Goal: Task Accomplishment & Management: Manage account settings

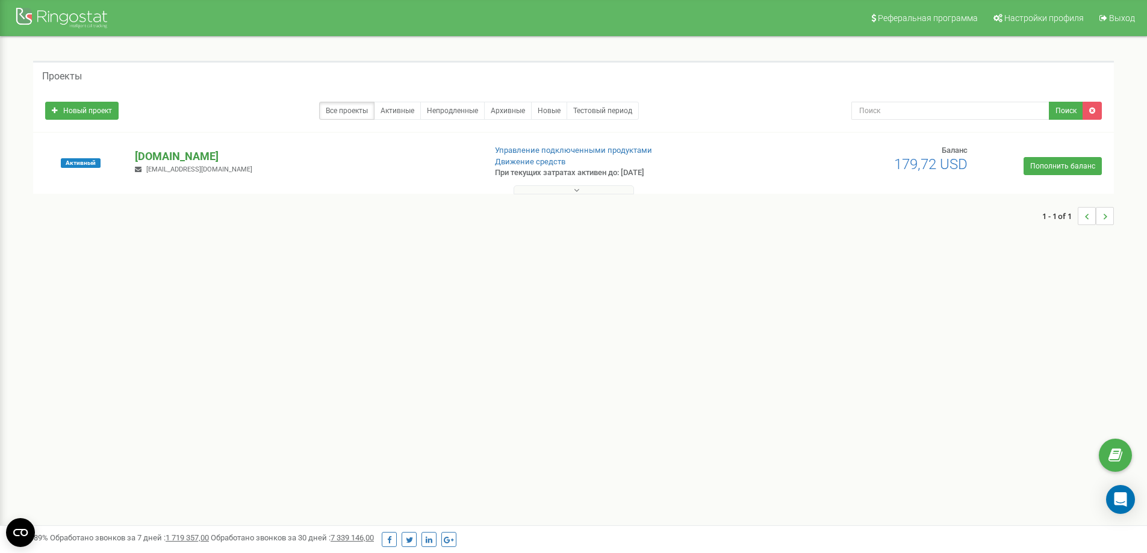
click at [175, 155] on p "[DOMAIN_NAME]" at bounding box center [305, 157] width 340 height 16
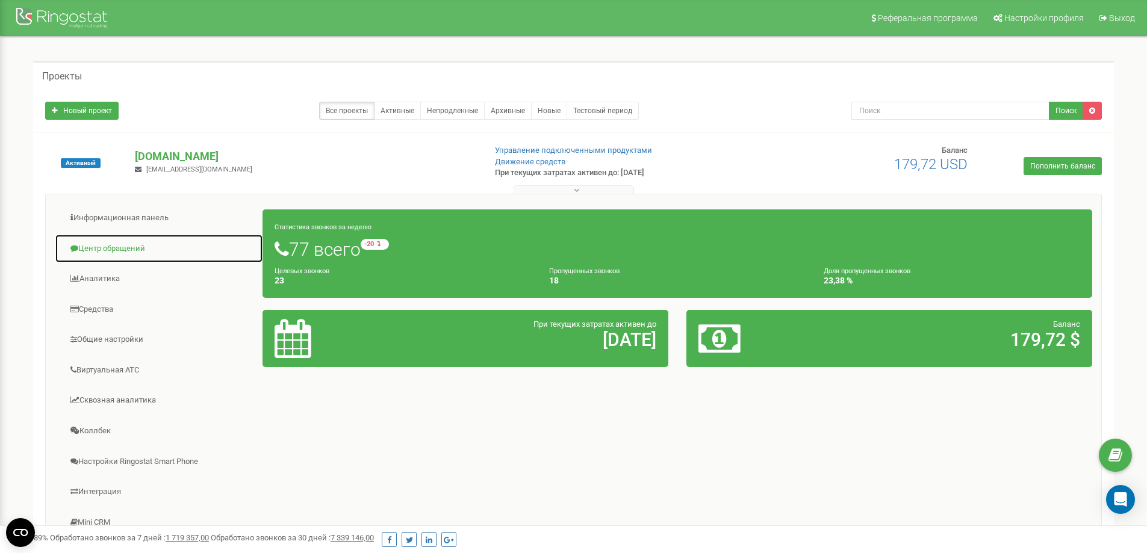
click at [134, 249] on link "Центр обращений" at bounding box center [159, 248] width 208 height 29
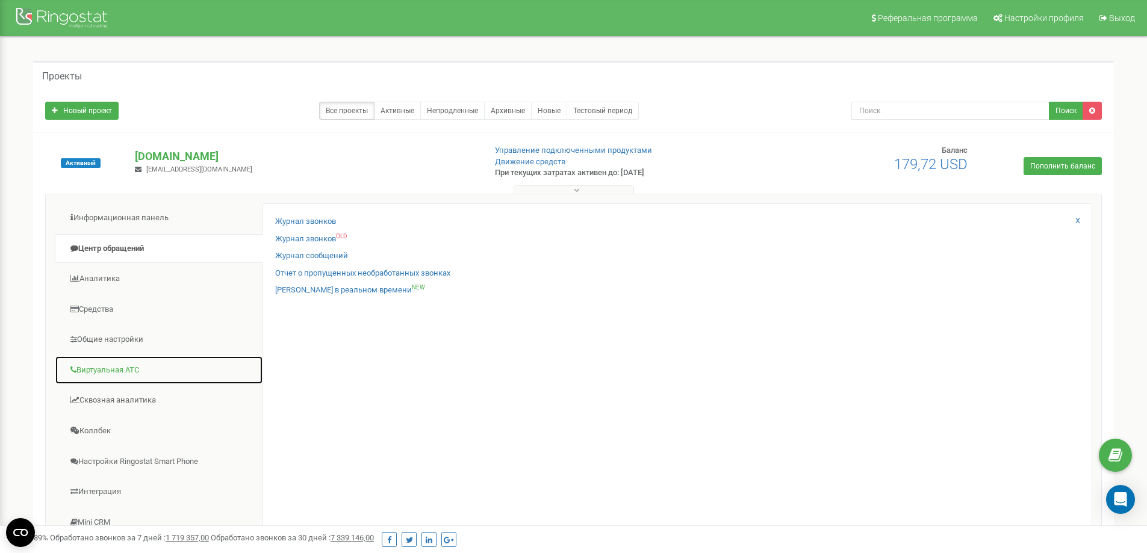
click at [110, 371] on link "Виртуальная АТС" at bounding box center [159, 370] width 208 height 29
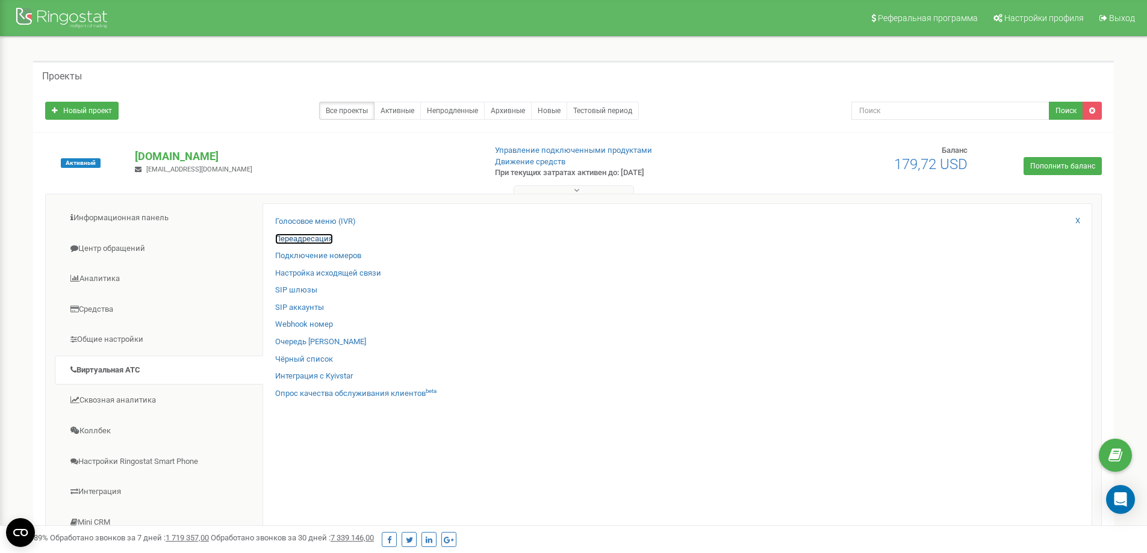
click at [305, 237] on link "Переадресация" at bounding box center [304, 239] width 58 height 11
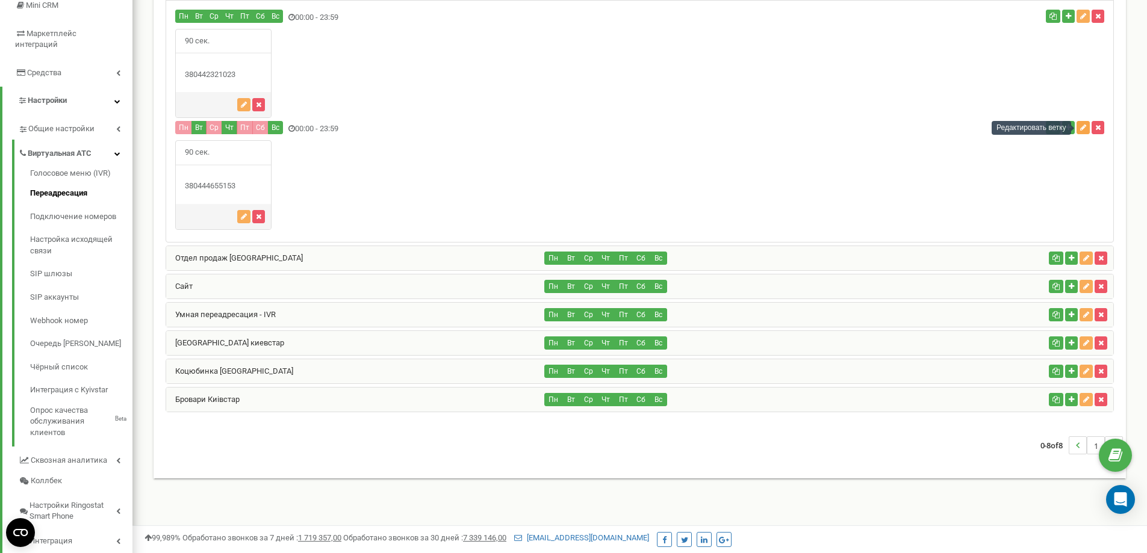
click at [1083, 128] on icon "button" at bounding box center [1083, 127] width 6 height 7
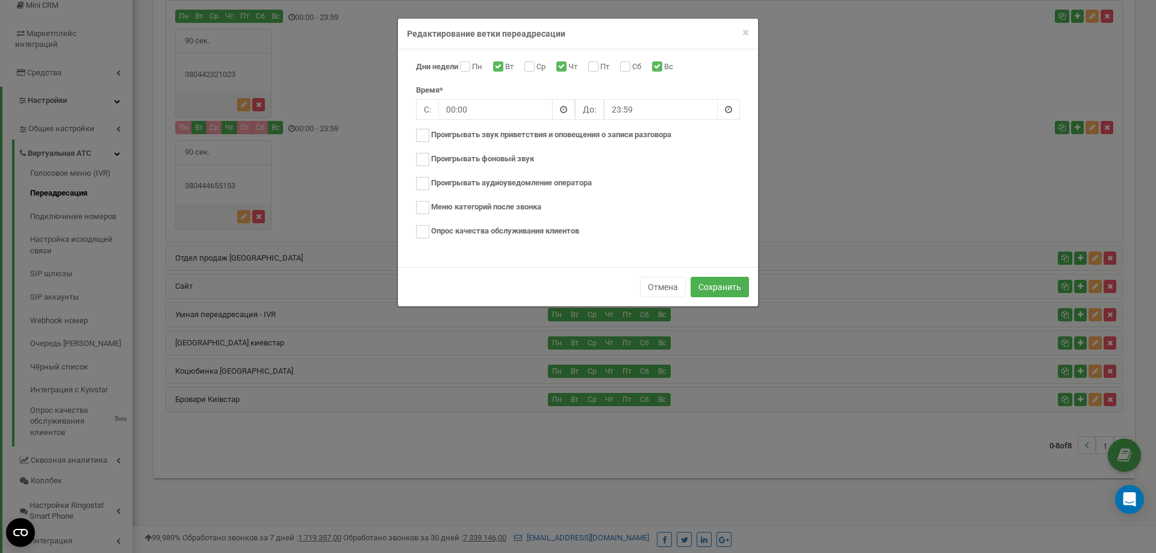
click at [505, 63] on label "Вт" at bounding box center [510, 67] width 11 height 12
click at [498, 64] on input "Вт" at bounding box center [497, 68] width 8 height 8
checkbox input "false"
click at [564, 66] on input "Чт" at bounding box center [560, 68] width 8 height 8
checkbox input "false"
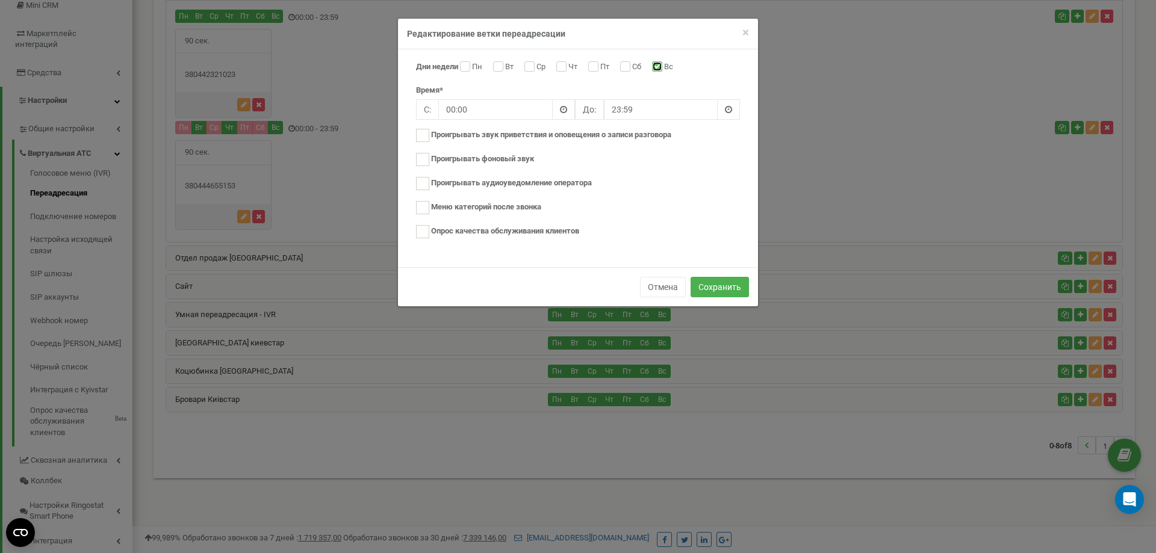
click at [660, 67] on input "Вс" at bounding box center [656, 68] width 8 height 8
checkbox input "false"
click at [721, 288] on button "Сохранить" at bounding box center [719, 287] width 58 height 20
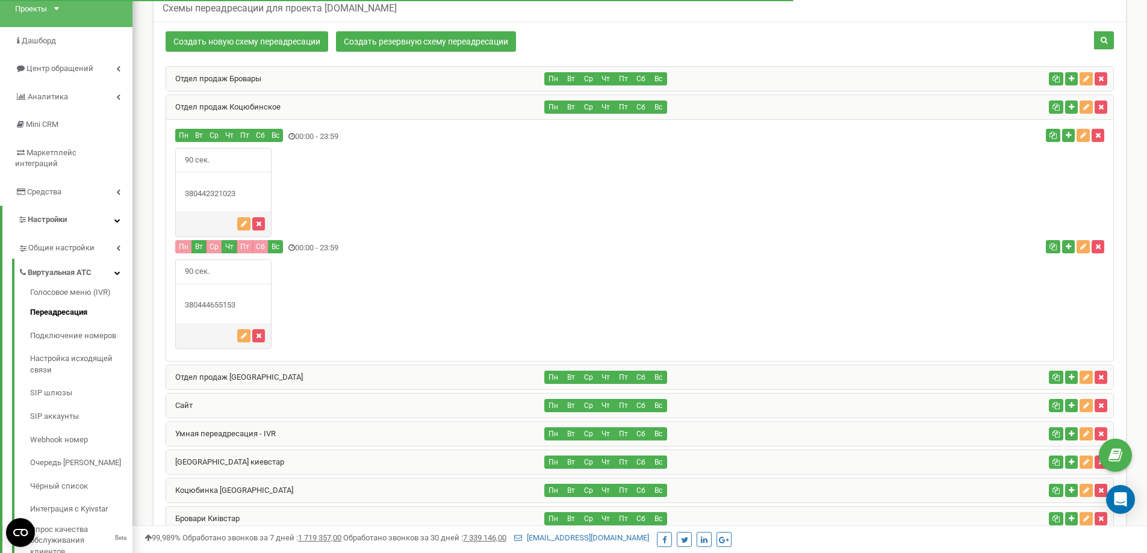
scroll to position [133, 0]
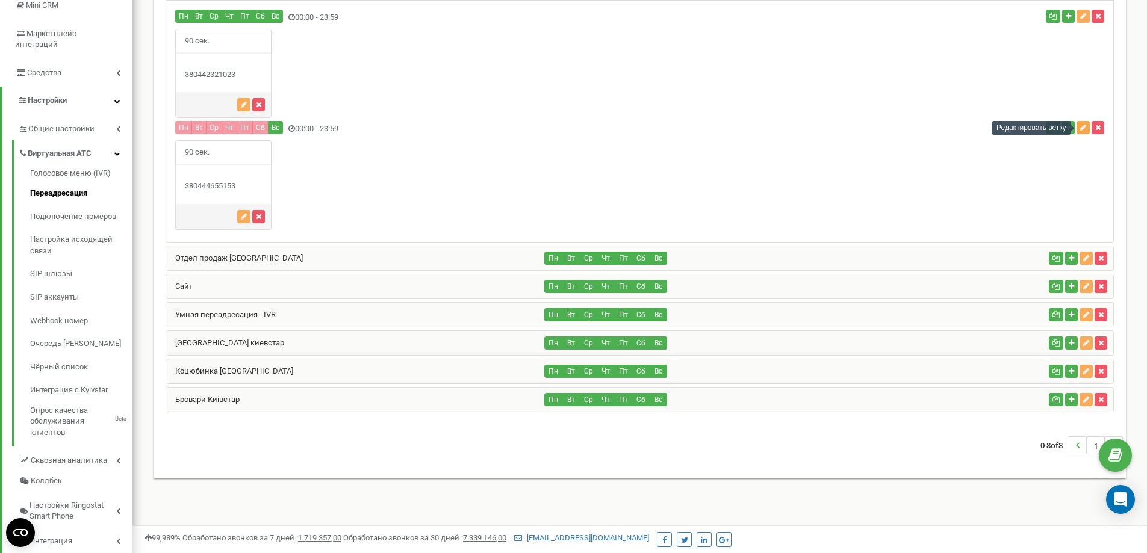
click at [1082, 127] on icon "button" at bounding box center [1083, 127] width 6 height 7
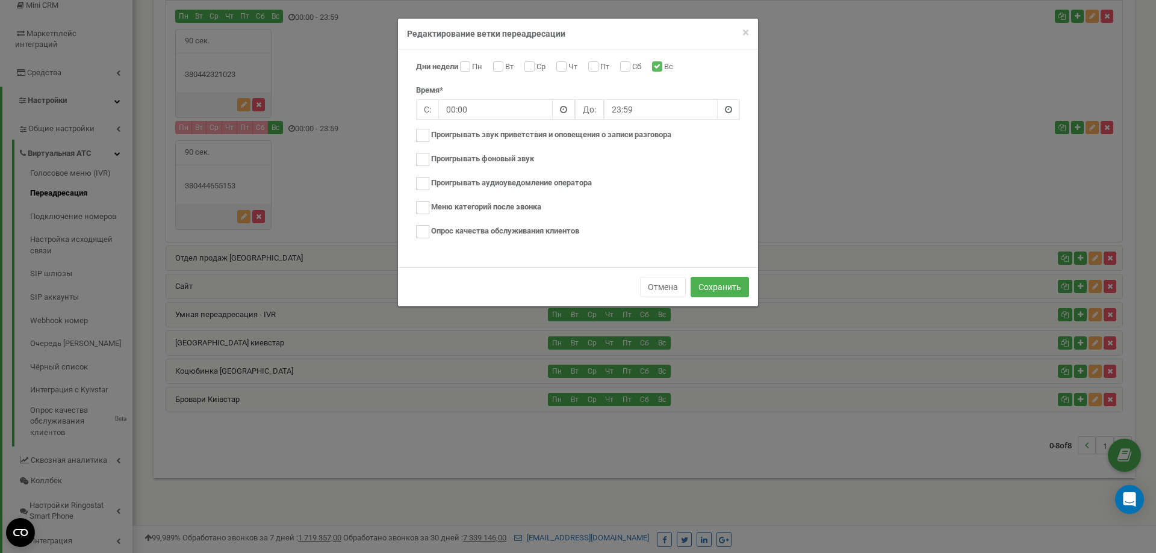
click at [662, 72] on div "Вс" at bounding box center [664, 67] width 24 height 12
click at [660, 64] on input "Вс" at bounding box center [656, 68] width 8 height 8
checkbox input "false"
click at [709, 282] on button "Сохранить" at bounding box center [719, 287] width 58 height 20
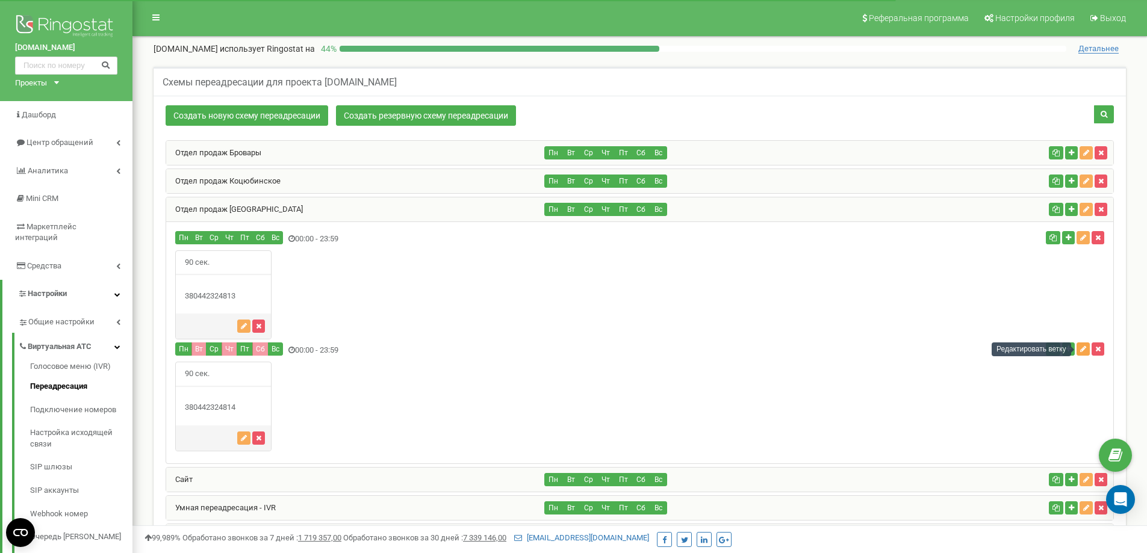
click at [1082, 349] on icon "button" at bounding box center [1083, 349] width 6 height 7
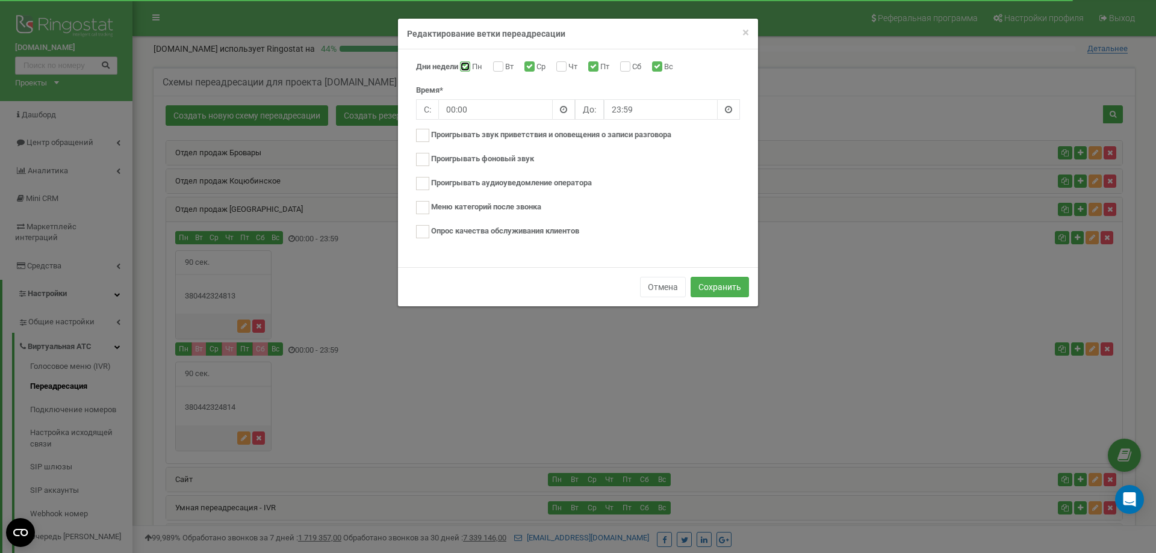
click at [466, 66] on input "Пн" at bounding box center [464, 68] width 8 height 8
checkbox input "false"
click at [527, 66] on input "Ср" at bounding box center [528, 68] width 8 height 8
checkbox input "false"
click at [594, 66] on input "Пт" at bounding box center [592, 68] width 8 height 8
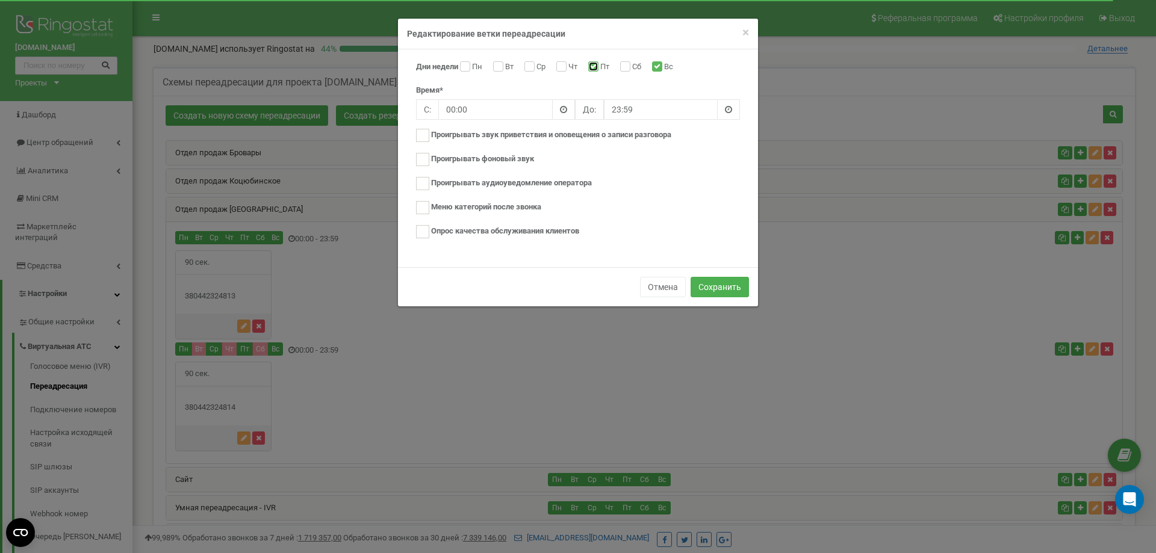
checkbox input "false"
drag, startPoint x: 730, startPoint y: 287, endPoint x: 654, endPoint y: 326, distance: 85.3
click at [729, 287] on button "Сохранить" at bounding box center [719, 287] width 58 height 20
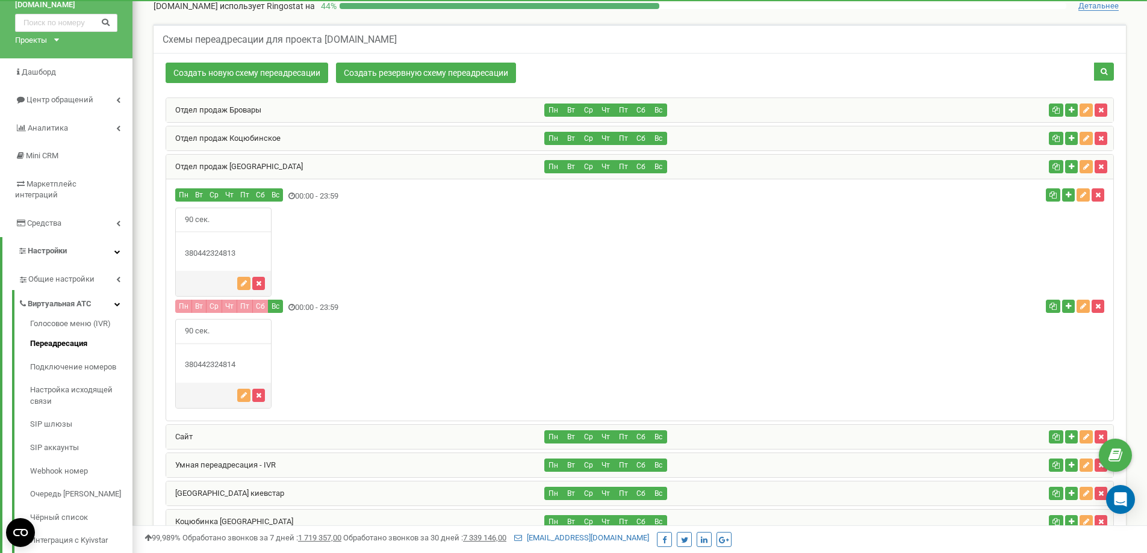
scroll to position [41, 0]
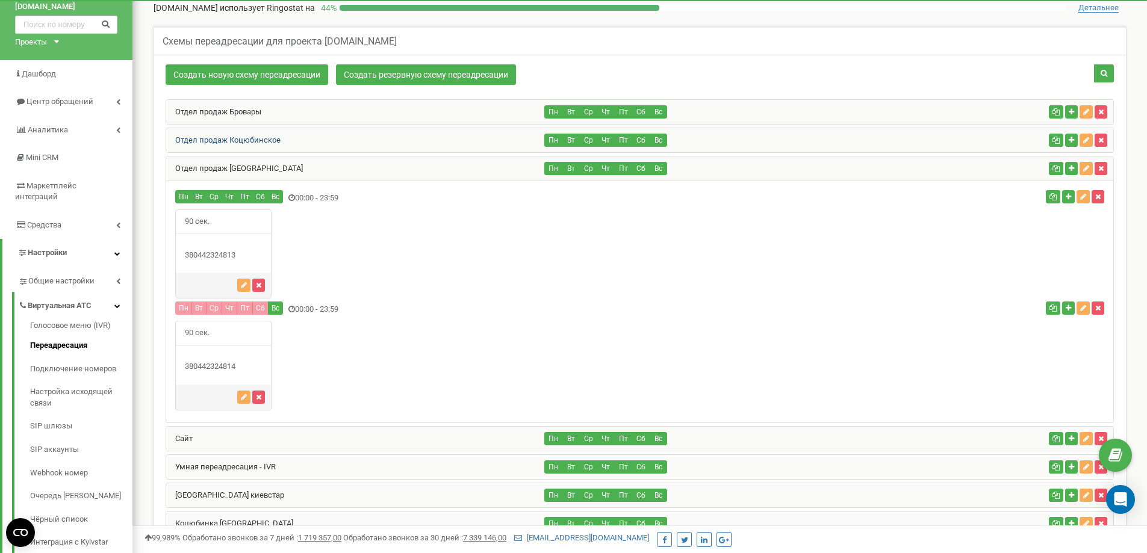
click at [268, 138] on link "Отдел продаж Коцюбинское" at bounding box center [223, 139] width 114 height 9
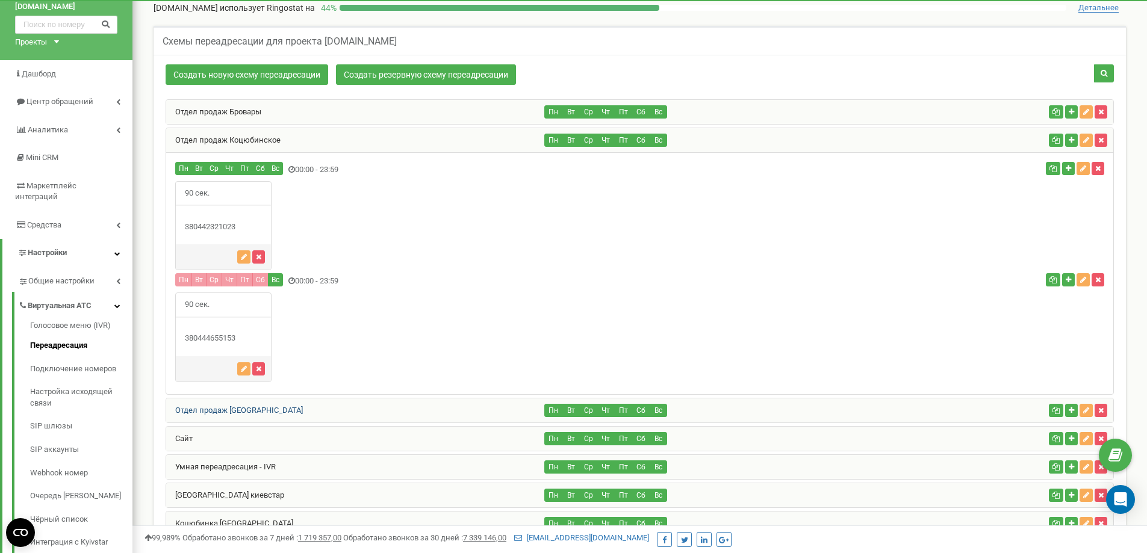
click at [245, 413] on link "Отдел продаж [GEOGRAPHIC_DATA]" at bounding box center [234, 410] width 137 height 9
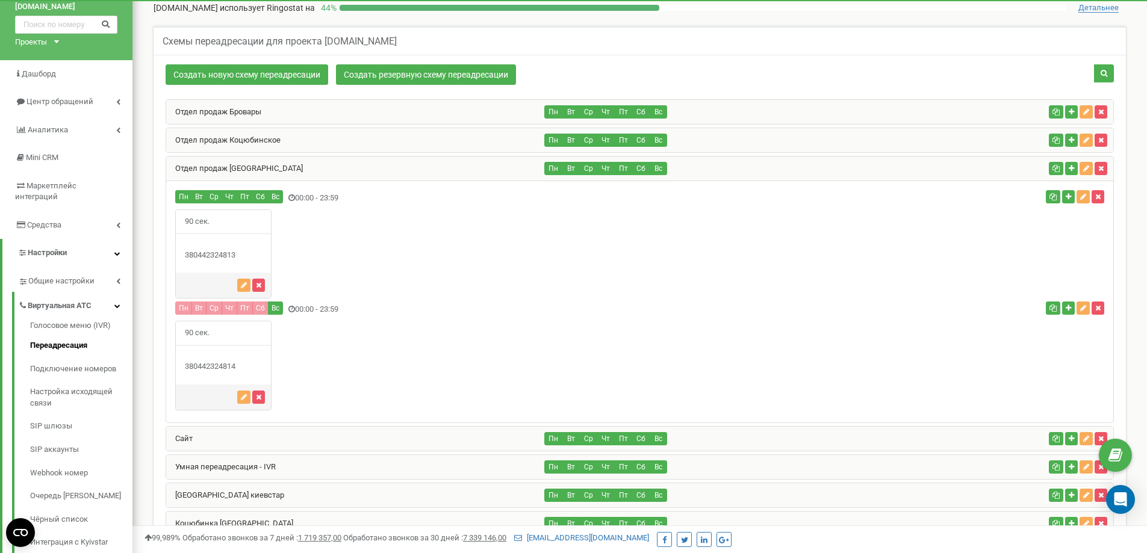
scroll to position [222, 0]
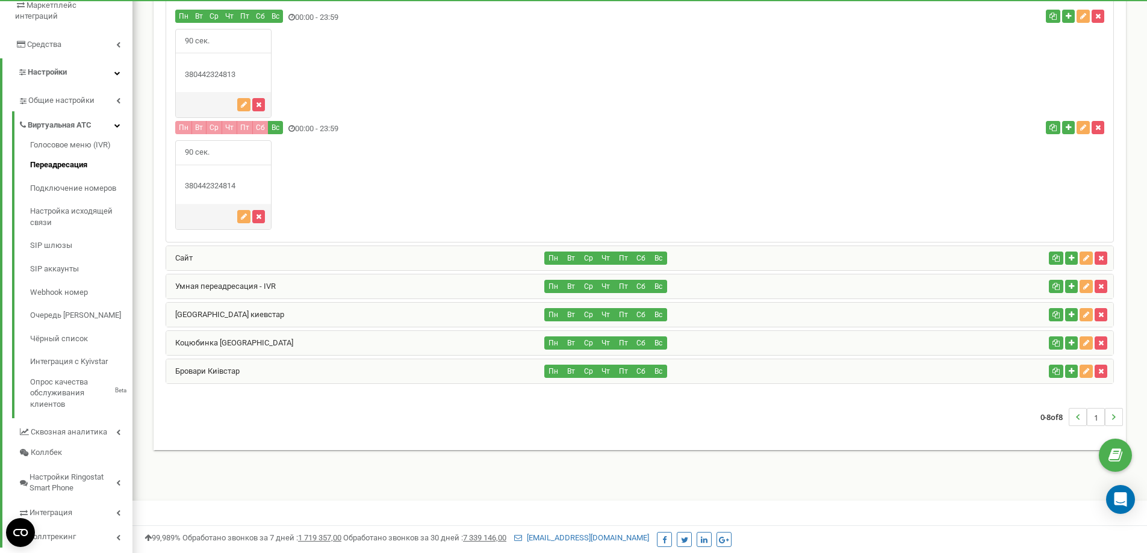
click at [281, 252] on div "Сайт" at bounding box center [355, 258] width 379 height 24
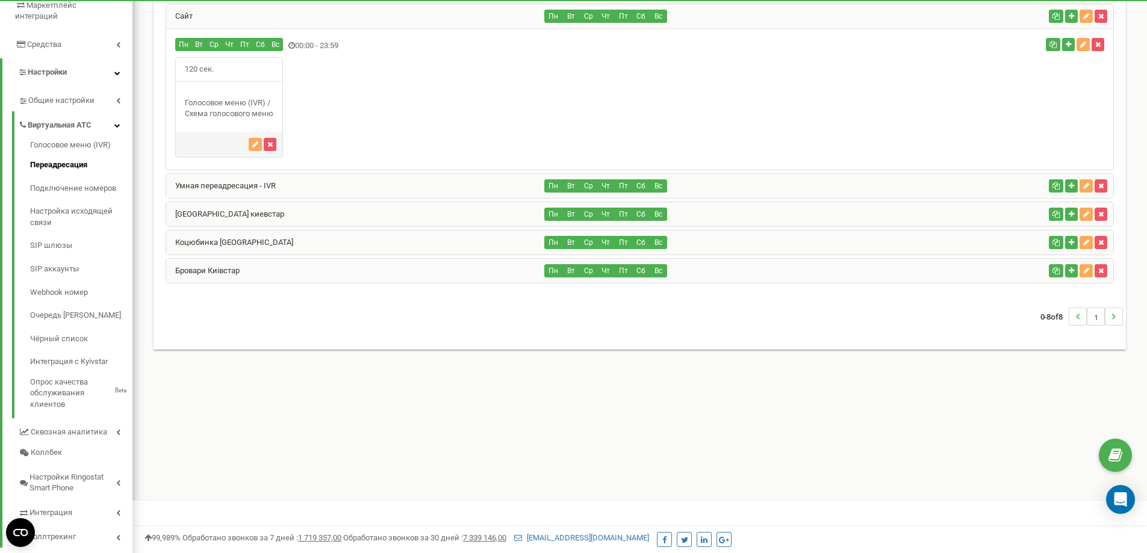
click at [276, 185] on div "Умная переадресация - IVR" at bounding box center [355, 186] width 379 height 24
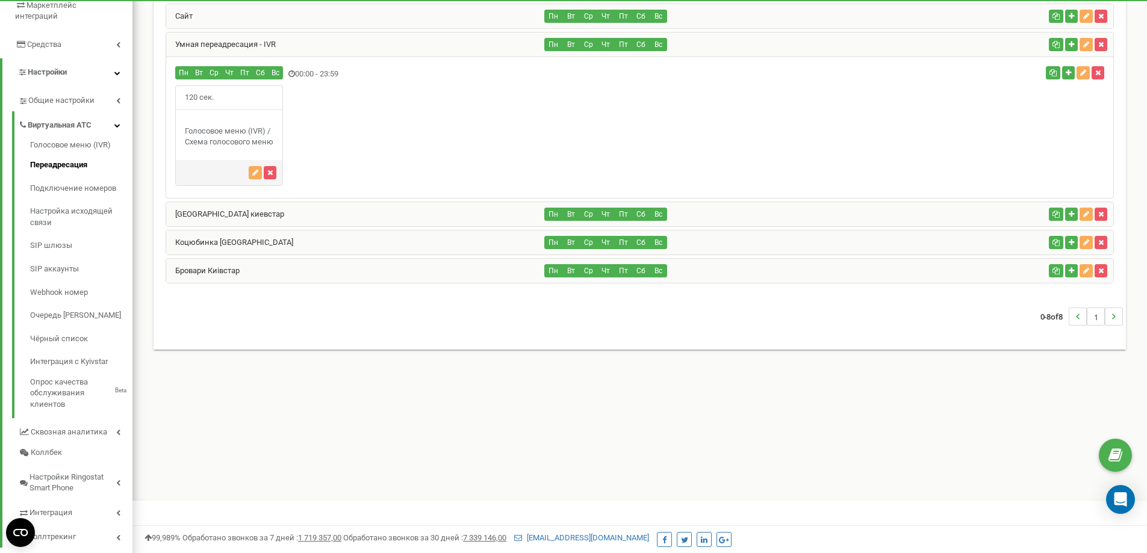
click at [276, 209] on div "[GEOGRAPHIC_DATA] киевстар" at bounding box center [355, 214] width 379 height 24
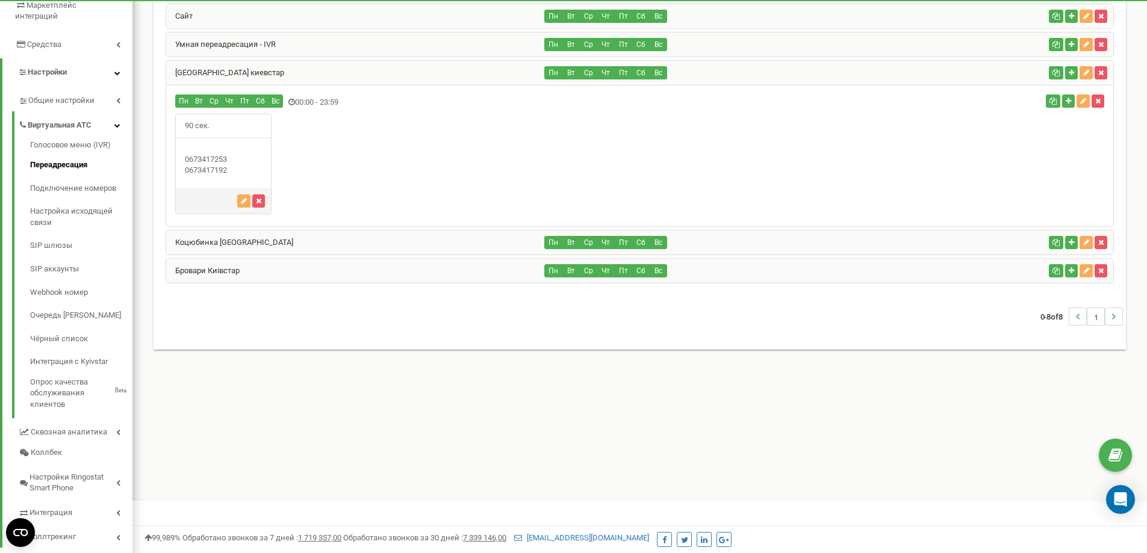
click at [274, 239] on div "Коцюбинка [GEOGRAPHIC_DATA]" at bounding box center [355, 243] width 379 height 24
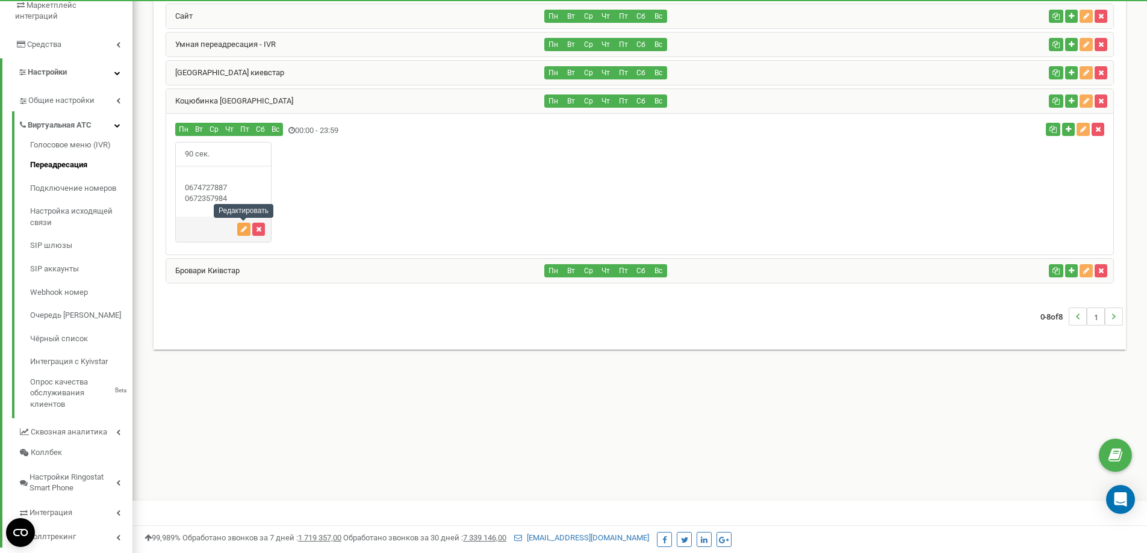
click at [241, 229] on icon "button" at bounding box center [244, 229] width 6 height 7
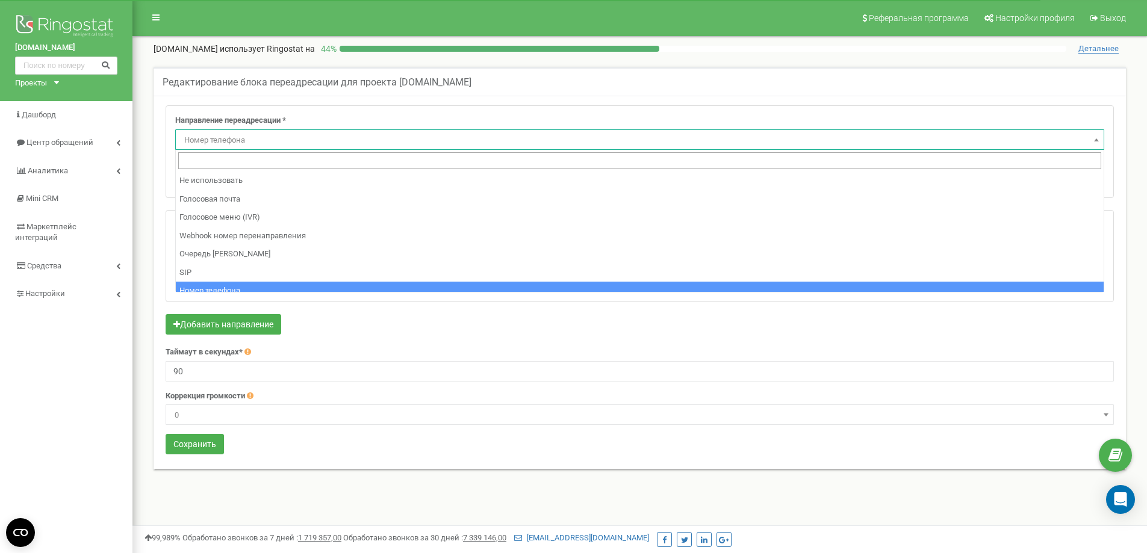
click at [374, 144] on span "Номер телефона" at bounding box center [639, 140] width 920 height 17
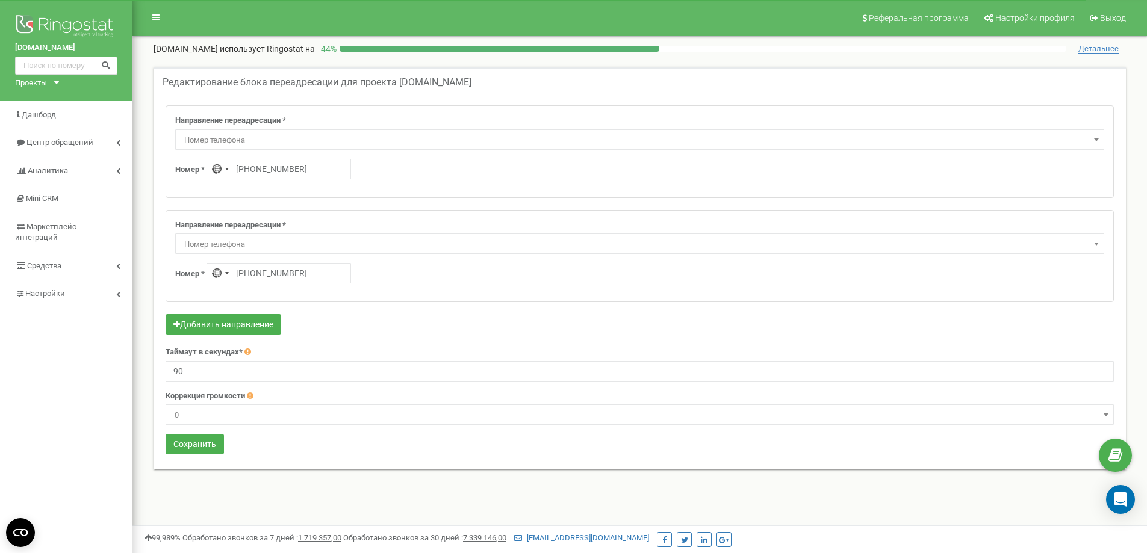
click at [374, 144] on span "Номер телефона" at bounding box center [639, 140] width 920 height 17
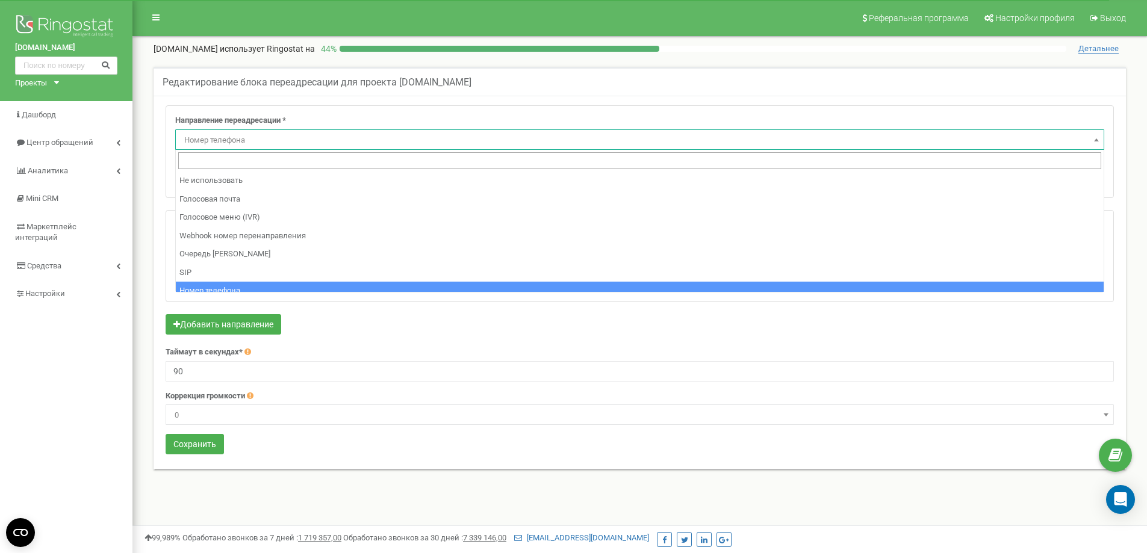
drag, startPoint x: 374, startPoint y: 144, endPoint x: 343, endPoint y: 158, distance: 34.0
click at [374, 144] on span "Номер телефона" at bounding box center [639, 140] width 920 height 17
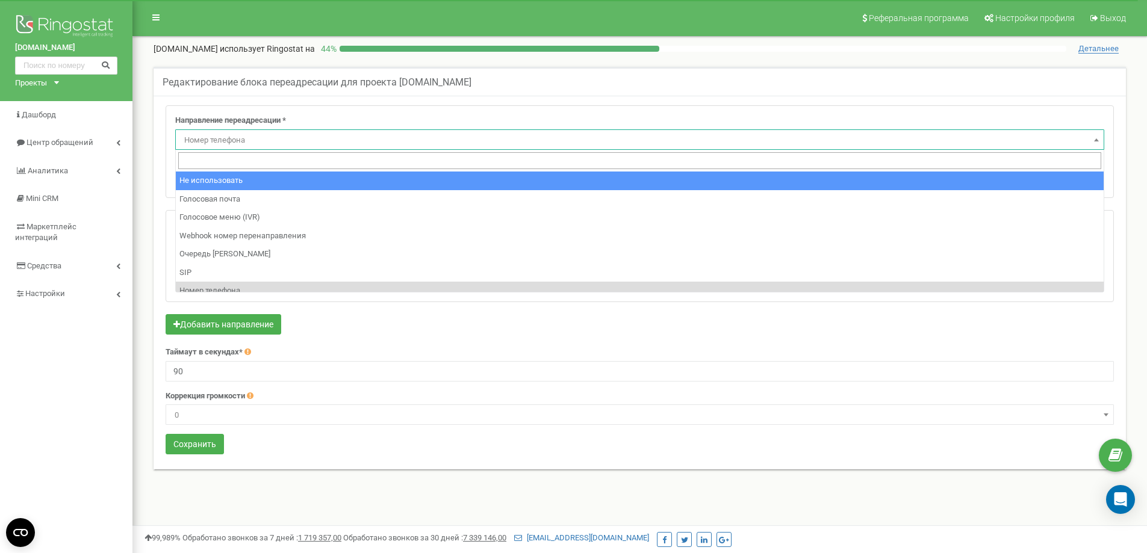
select select "pro"
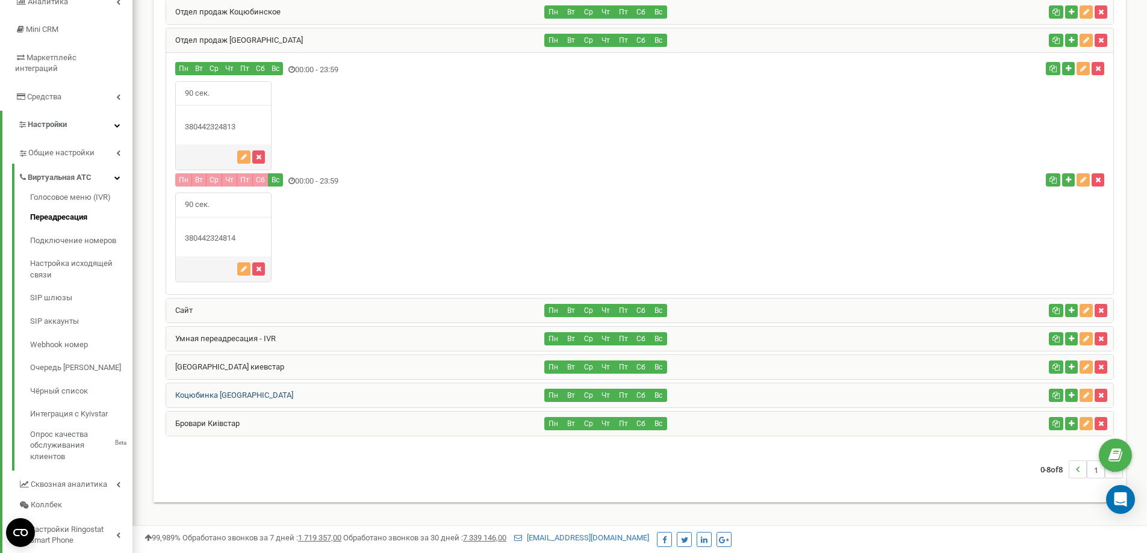
click at [240, 395] on link "Коцюбинка [GEOGRAPHIC_DATA]" at bounding box center [229, 395] width 127 height 9
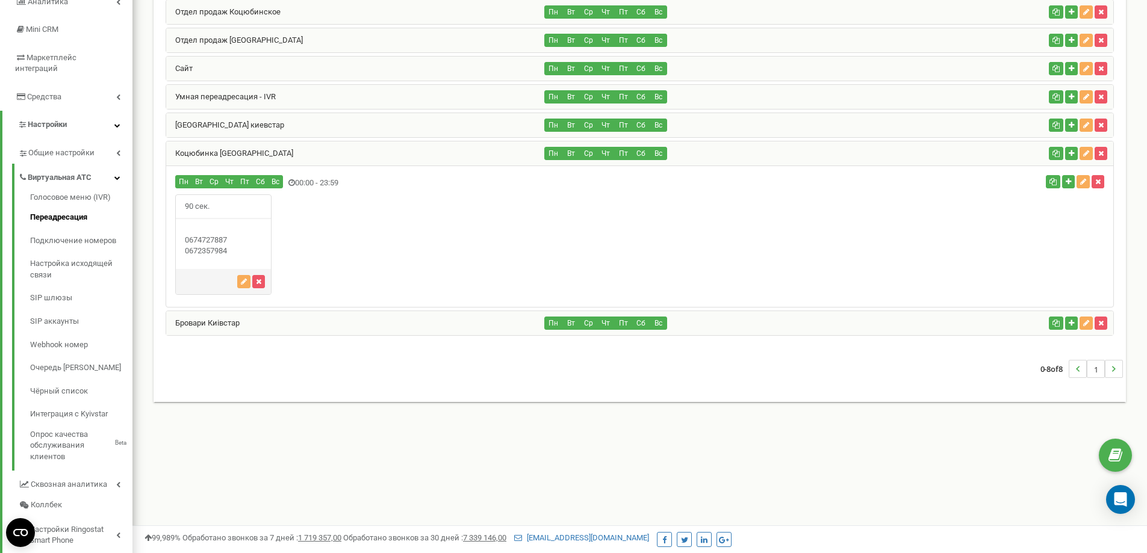
click at [240, 126] on div "[GEOGRAPHIC_DATA] киевстар" at bounding box center [355, 125] width 379 height 24
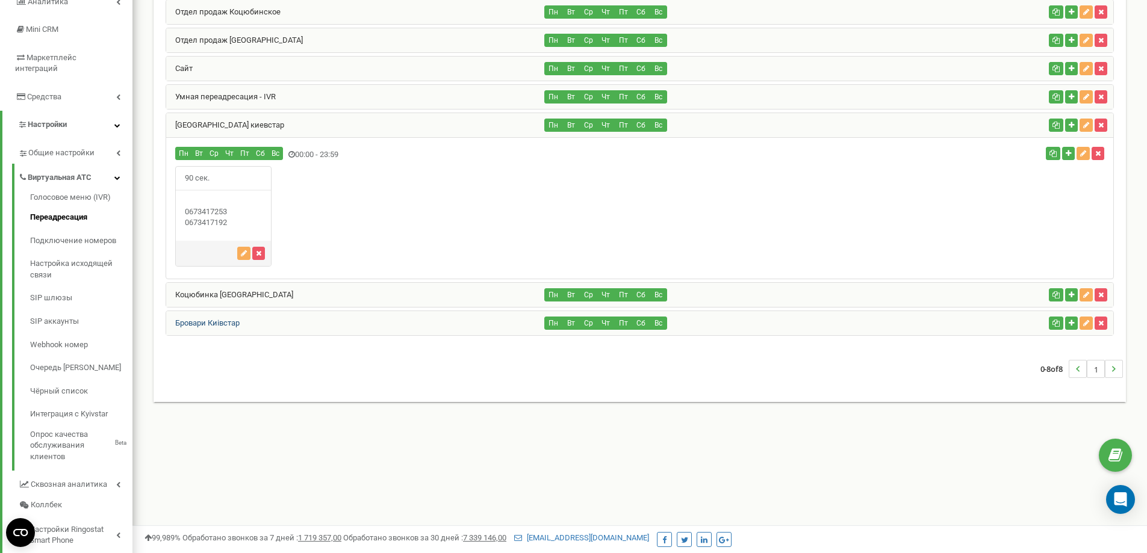
click at [234, 326] on link "Бровари Киівстар" at bounding box center [202, 322] width 73 height 9
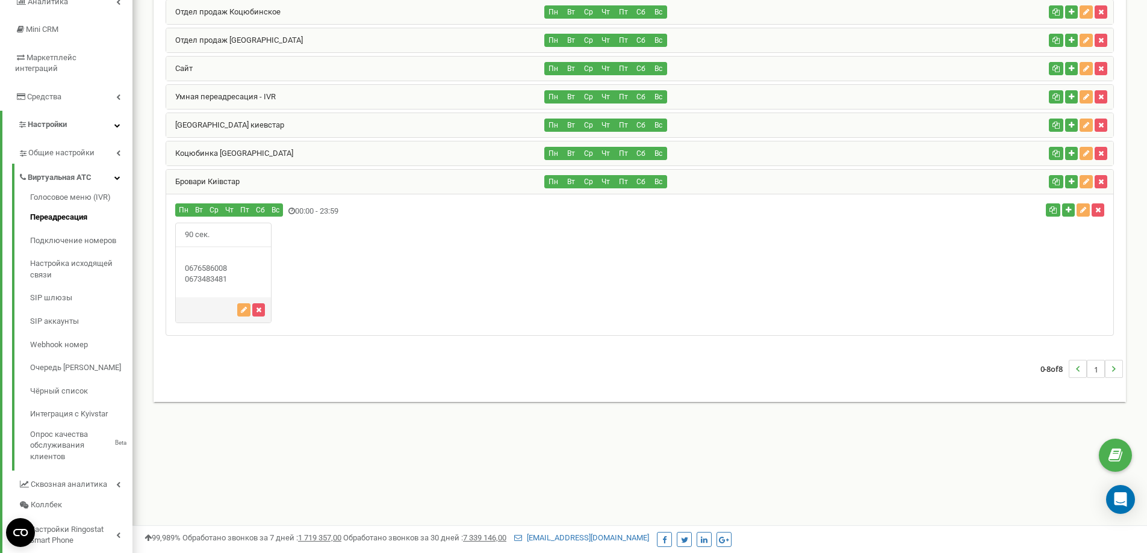
click at [414, 290] on div "90 сек." at bounding box center [639, 273] width 947 height 101
click at [244, 126] on div "[GEOGRAPHIC_DATA] киевстар" at bounding box center [355, 125] width 379 height 24
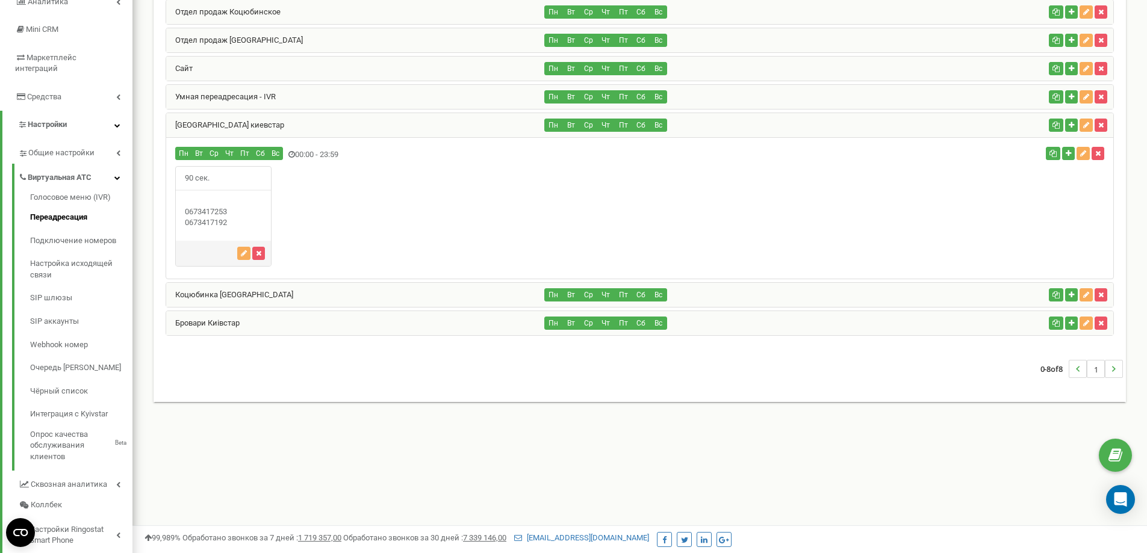
click at [299, 294] on div "Коцюбинка [GEOGRAPHIC_DATA]" at bounding box center [355, 295] width 379 height 24
